Goal: Task Accomplishment & Management: Manage account settings

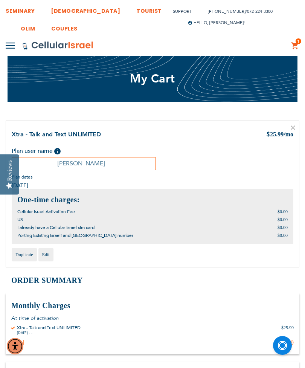
click at [14, 43] on img at bounding box center [10, 46] width 9 height 6
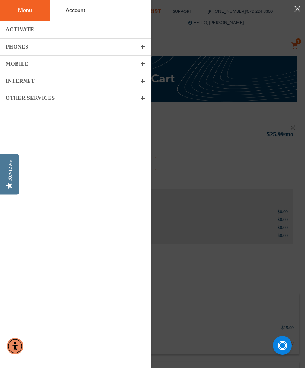
click at [15, 52] on button at bounding box center [10, 45] width 9 height 13
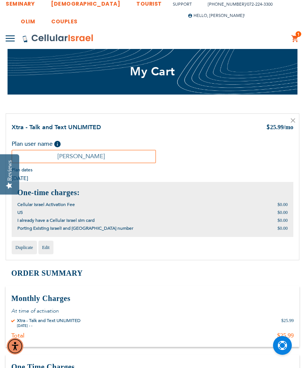
scroll to position [10, 0]
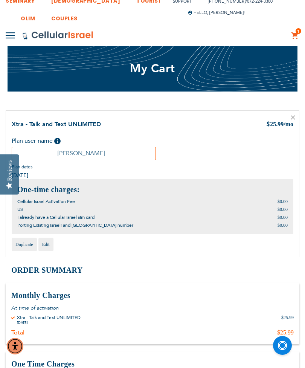
click at [300, 33] on span "1" at bounding box center [299, 31] width 3 height 6
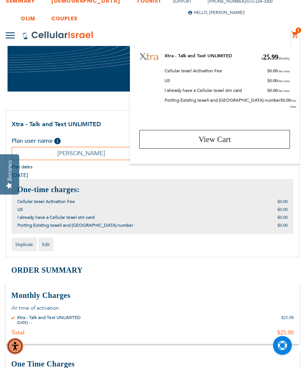
click at [223, 135] on span "View Cart" at bounding box center [215, 139] width 32 height 9
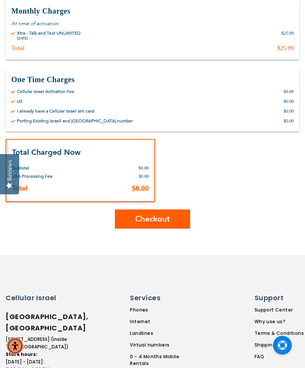
scroll to position [295, 0]
click at [156, 218] on span "Checkout" at bounding box center [152, 219] width 35 height 11
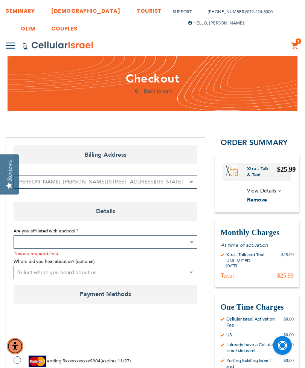
click at [190, 242] on b at bounding box center [192, 243] width 4 height 2
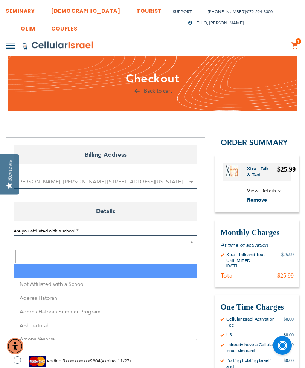
select select "199"
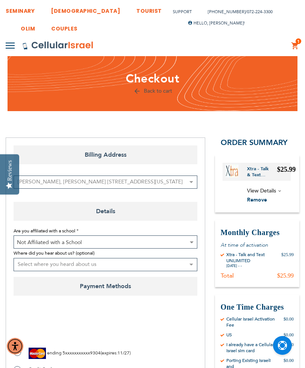
checkbox input "true"
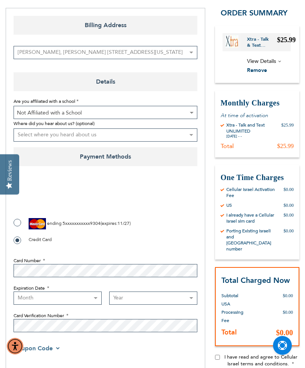
scroll to position [144, 0]
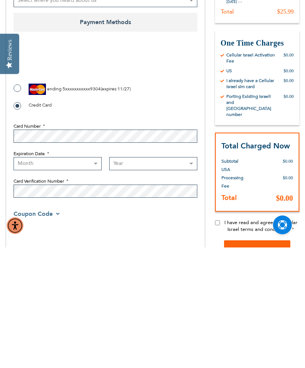
click at [68, 278] on select "Month 01 - January 02 - February 03 - March 04 - April 05 - May 06 - June 07 - …" at bounding box center [58, 284] width 88 height 13
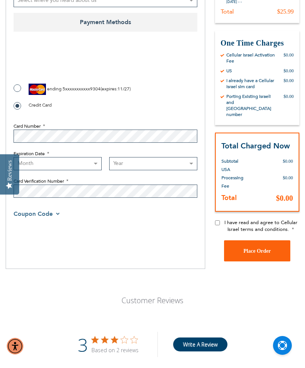
select select "8"
click at [147, 164] on select "Year 2025 2026 2027 2028 2029 2030 2031 2032 2033 2034 2035 2036 2037 2038 2039…" at bounding box center [153, 163] width 88 height 13
select select "2028"
click at [167, 235] on div "Billing Address Billing Address edward safdeye, camp morris 13 east pond road, …" at bounding box center [106, 71] width 200 height 396
click at [220, 221] on input "I have read and agree to Cellular Israel terms and conditions." at bounding box center [217, 223] width 5 height 5
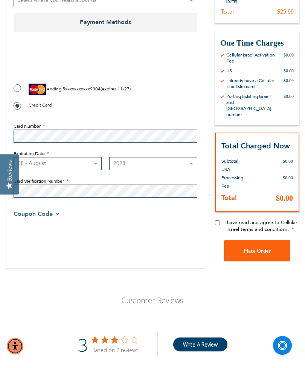
checkbox input "true"
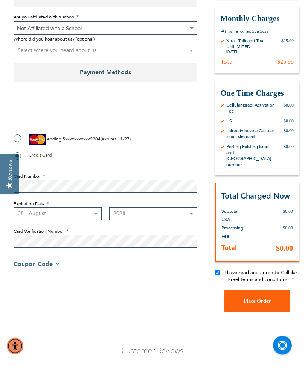
scroll to position [215, 0]
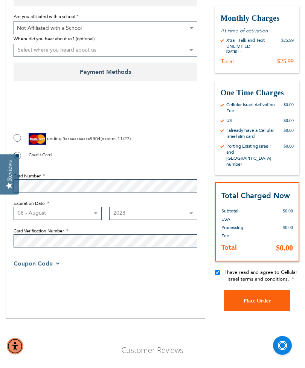
click at [261, 290] on button "Place Order" at bounding box center [257, 300] width 66 height 21
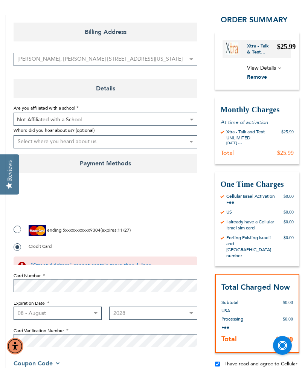
scroll to position [0, 0]
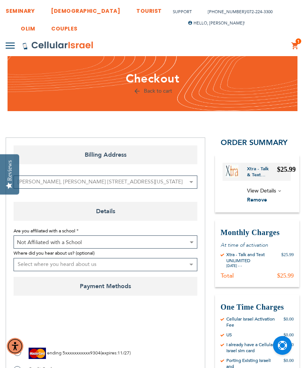
click at [222, 24] on span "Hello, [PERSON_NAME]!" at bounding box center [216, 23] width 57 height 6
click at [204, 48] on link "My Plans" at bounding box center [215, 52] width 30 height 8
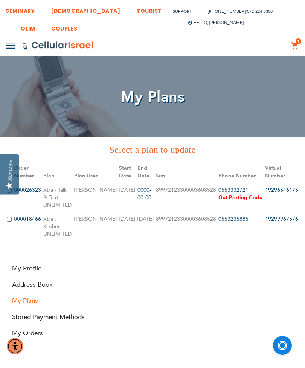
click at [12, 184] on div "Reviews" at bounding box center [9, 174] width 19 height 40
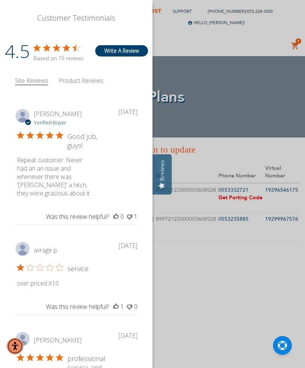
click at [236, 114] on div at bounding box center [152, 184] width 305 height 368
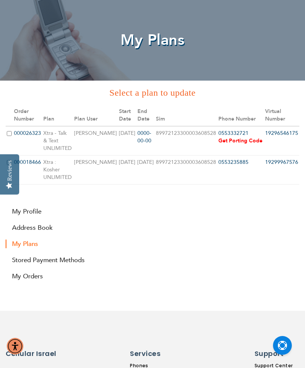
scroll to position [58, 0]
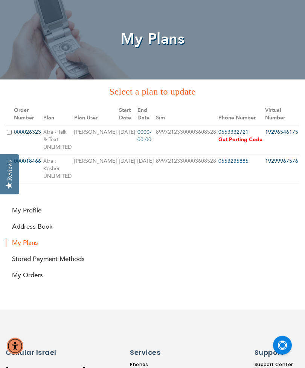
click at [13, 126] on td at bounding box center [9, 140] width 7 height 29
click at [12, 130] on input "checkbox" at bounding box center [9, 132] width 5 height 5
checkbox input "true"
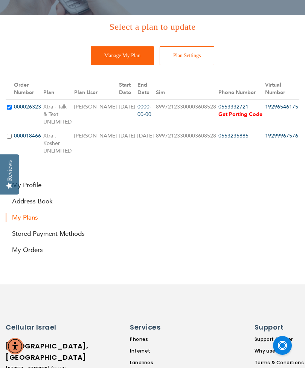
scroll to position [120, 0]
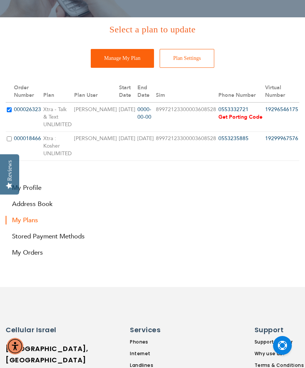
click at [126, 57] on input "Manage My Plan" at bounding box center [122, 58] width 63 height 19
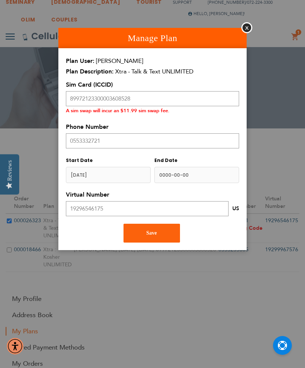
scroll to position [9, 0]
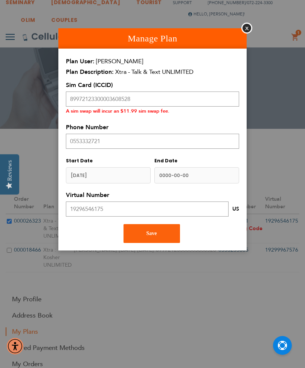
click at [161, 231] on button "Save" at bounding box center [152, 233] width 57 height 19
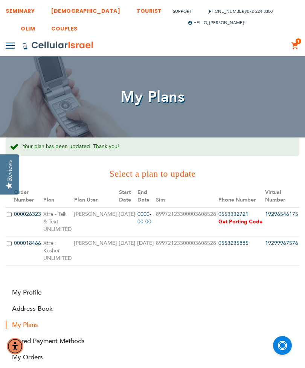
scroll to position [0, 83]
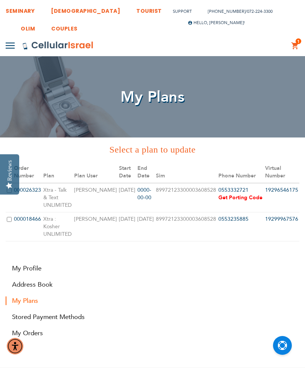
click at [219, 216] on link "0553235885" at bounding box center [234, 219] width 30 height 7
click at [219, 194] on span "Get Porting Code" at bounding box center [241, 198] width 44 height 8
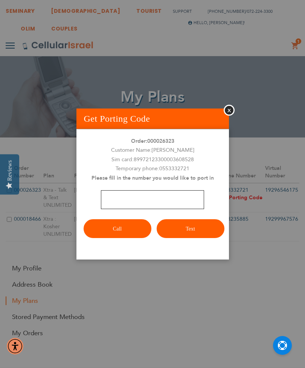
click at [124, 196] on input "number" at bounding box center [152, 199] width 103 height 19
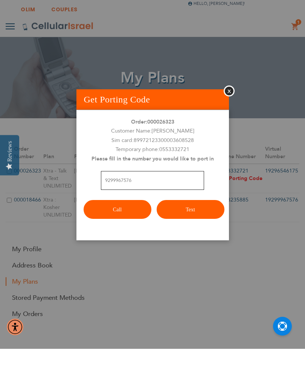
type input "9299967576"
click at [193, 219] on button "Text" at bounding box center [191, 228] width 68 height 19
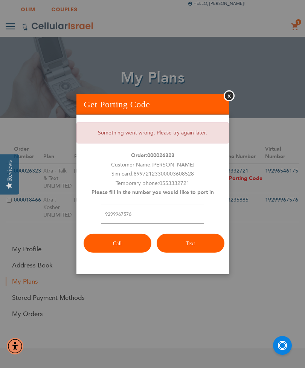
click at [230, 101] on button "Close" at bounding box center [229, 95] width 11 height 11
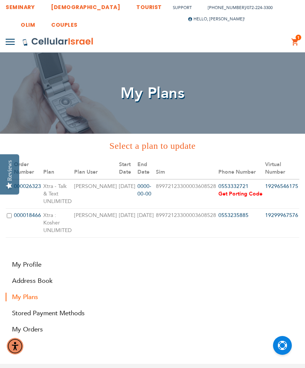
scroll to position [5, 0]
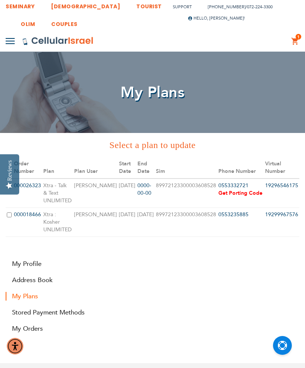
click at [155, 181] on td "89972123300003608528" at bounding box center [186, 193] width 63 height 29
click at [118, 185] on td "[DATE]" at bounding box center [127, 193] width 18 height 29
click at [11, 178] on div "Reviews" at bounding box center [9, 170] width 7 height 21
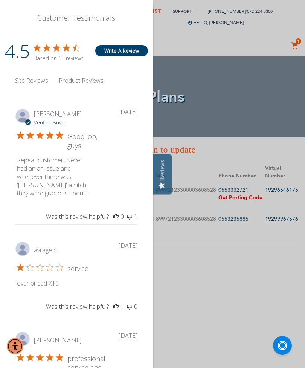
click at [221, 124] on div at bounding box center [152, 184] width 305 height 368
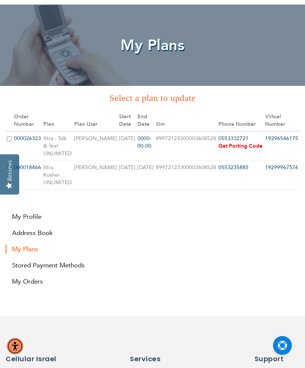
scroll to position [55, 0]
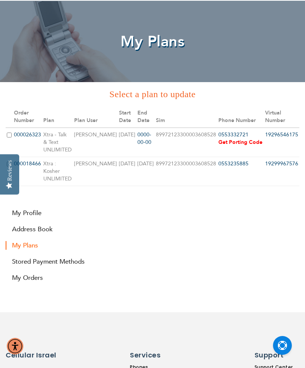
click at [12, 133] on input "checkbox" at bounding box center [9, 135] width 5 height 5
checkbox input "true"
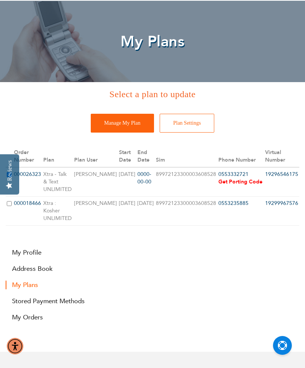
click at [127, 120] on input "Manage My Plan" at bounding box center [122, 123] width 63 height 19
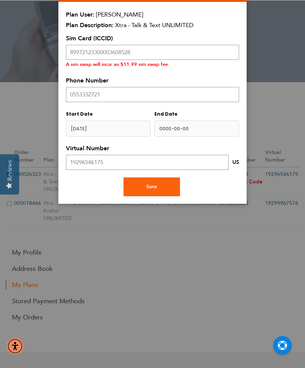
click at [152, 183] on button "Save" at bounding box center [152, 187] width 57 height 19
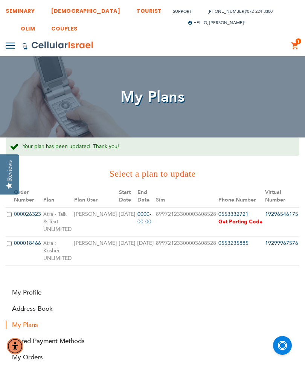
click at [295, 41] on link "1 1 items My Cart" at bounding box center [296, 45] width 8 height 9
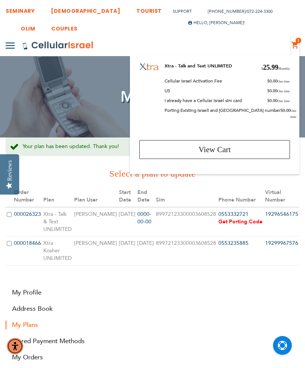
click at [230, 145] on span "View Cart" at bounding box center [215, 149] width 32 height 9
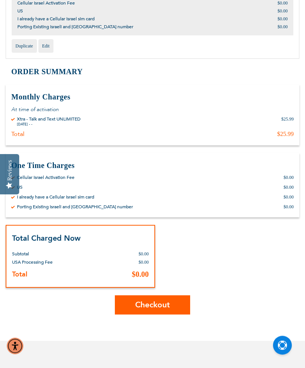
scroll to position [209, 0]
click at [79, 196] on div "I already have a Cellular Israel sim card" at bounding box center [55, 197] width 77 height 6
click at [75, 189] on div "US $0.00" at bounding box center [152, 187] width 283 height 6
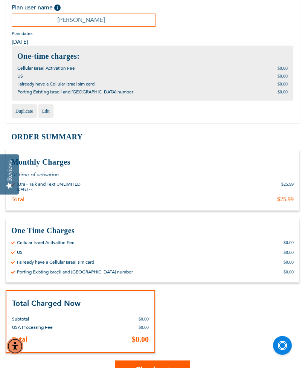
scroll to position [143, 0]
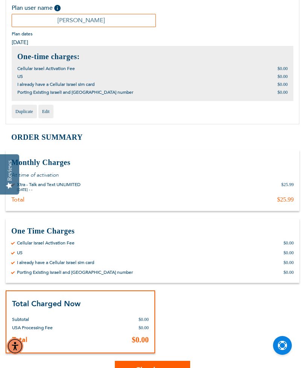
click at [112, 121] on div "Xtra - Talk and Text UNLIMITED $ 25.99 /mo Plan user name Help Please fill in t…" at bounding box center [153, 50] width 294 height 147
click at [116, 131] on td "Xtra - Talk and Text UNLIMITED $ 25.99 /mo Plan user name Help David Safdeye Pl…" at bounding box center [153, 54] width 294 height 155
click at [53, 109] on link "Edit" at bounding box center [45, 112] width 15 height 14
